Goal: Task Accomplishment & Management: Manage account settings

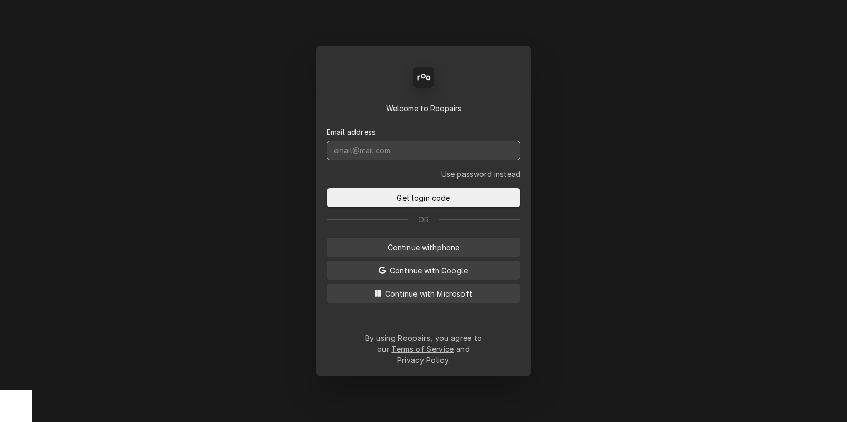
click at [397, 160] on input "Dynamic Content Wrapper" at bounding box center [424, 150] width 194 height 19
type input "[DOMAIN_NAME][EMAIL_ADDRESS][DOMAIN_NAME]"
click at [327, 188] on button "Get login code" at bounding box center [424, 197] width 194 height 19
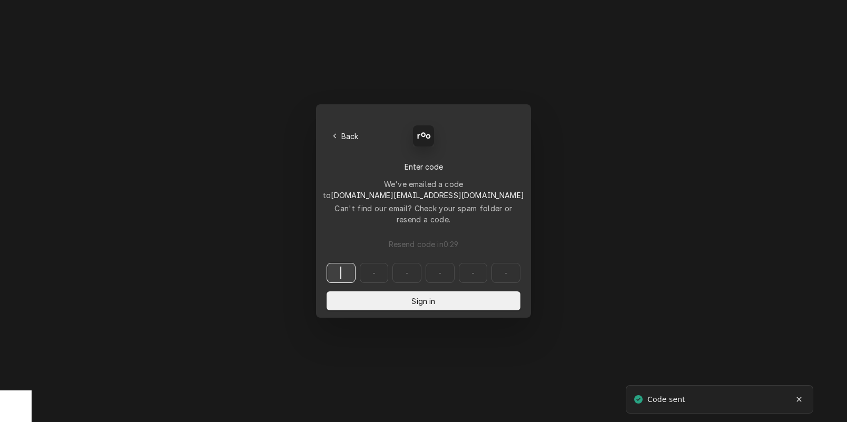
click at [344, 263] on input "Dynamic Content Wrapper" at bounding box center [424, 273] width 194 height 20
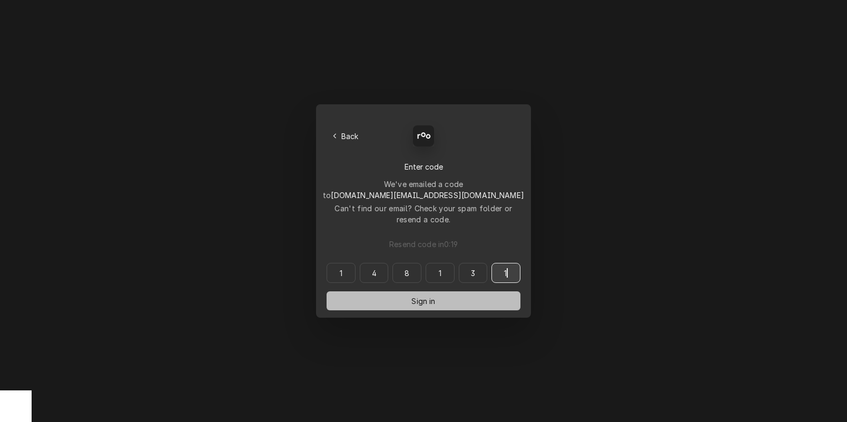
type input "148131"
click at [404, 291] on button "Sign in" at bounding box center [424, 300] width 194 height 19
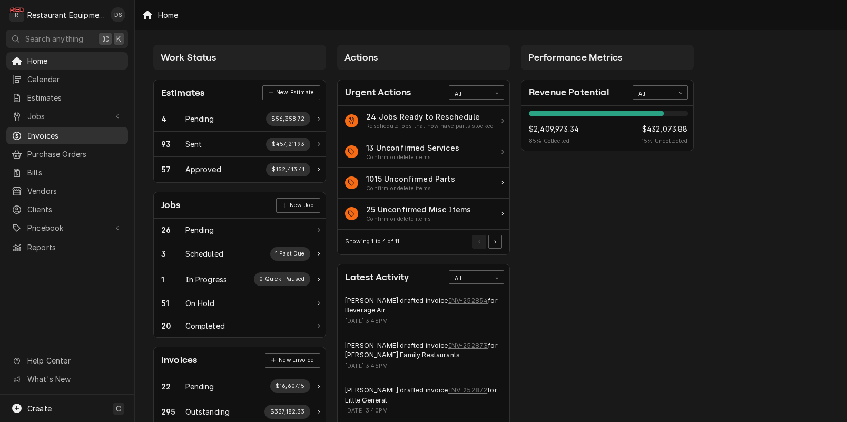
click at [50, 131] on span "Invoices" at bounding box center [74, 135] width 95 height 11
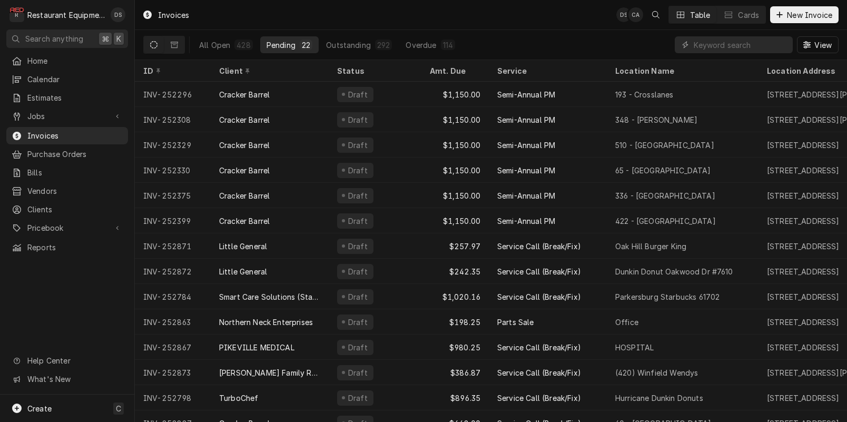
click at [340, 14] on div "Invoices DS CA Table Cards New Invoice" at bounding box center [491, 15] width 712 height 30
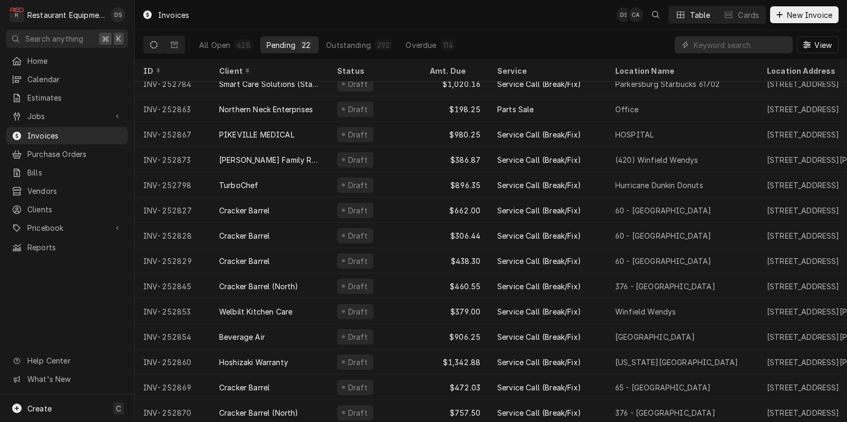
scroll to position [214, 0]
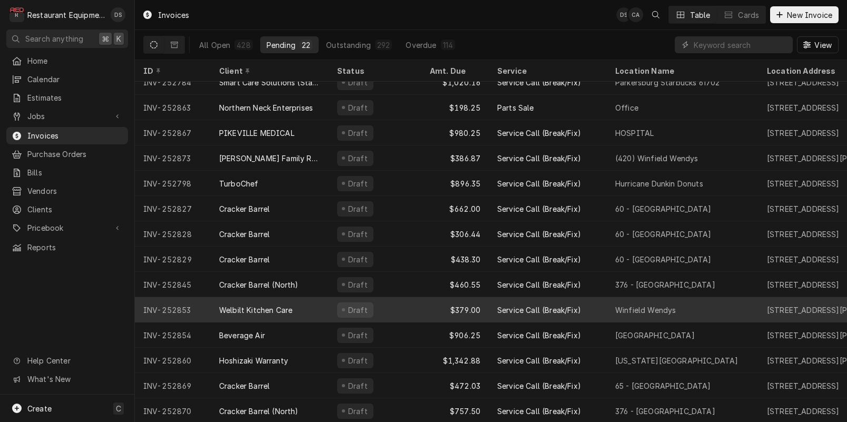
click at [620, 312] on div "Winfield Wendys" at bounding box center [645, 310] width 61 height 11
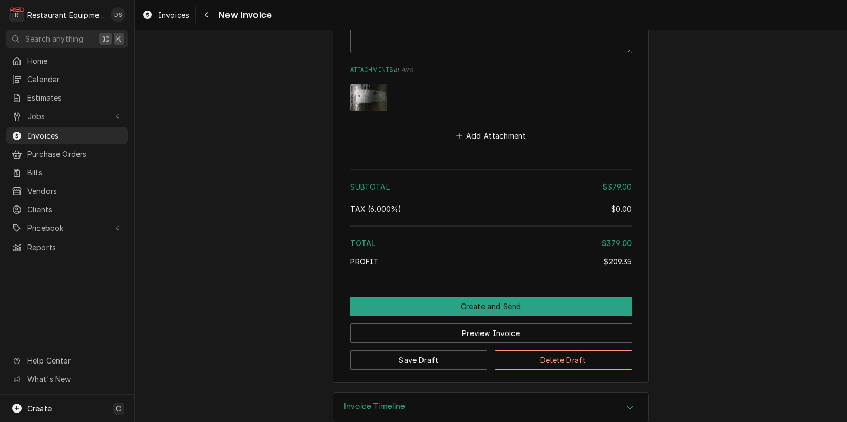
scroll to position [2022, 0]
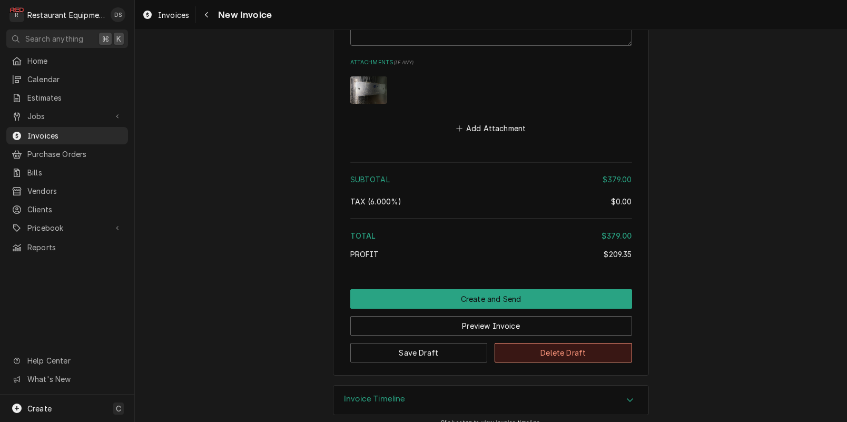
click at [544, 343] on button "Delete Draft" at bounding box center [564, 352] width 138 height 19
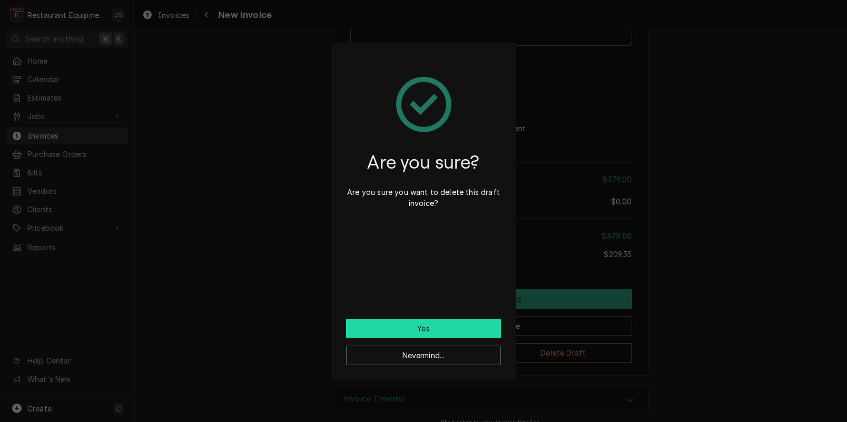
click at [440, 322] on button "Yes" at bounding box center [423, 328] width 155 height 19
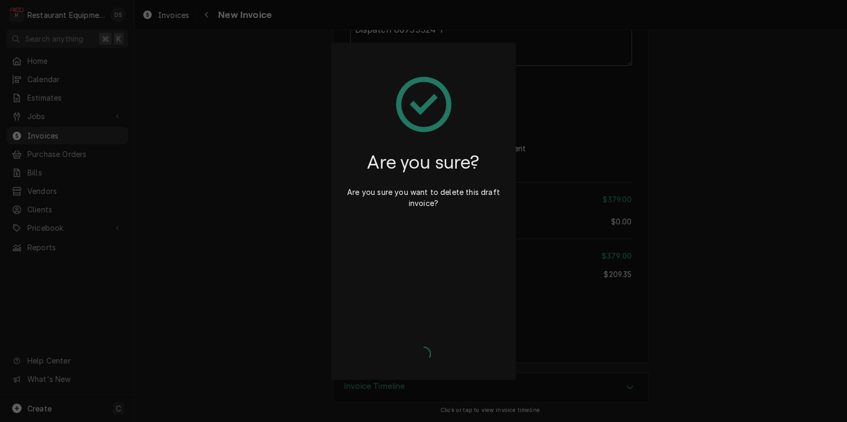
scroll to position [1989, 0]
type textarea "x"
